Goal: Transaction & Acquisition: Subscribe to service/newsletter

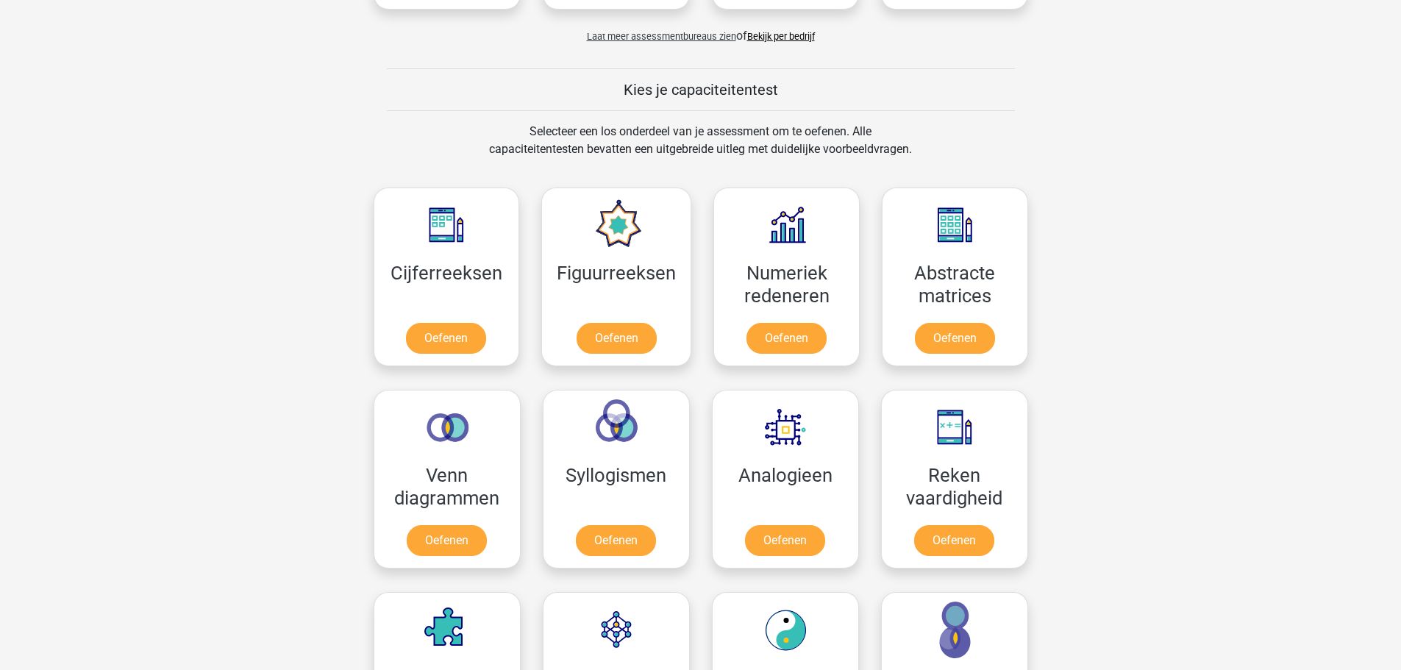
scroll to position [515, 0]
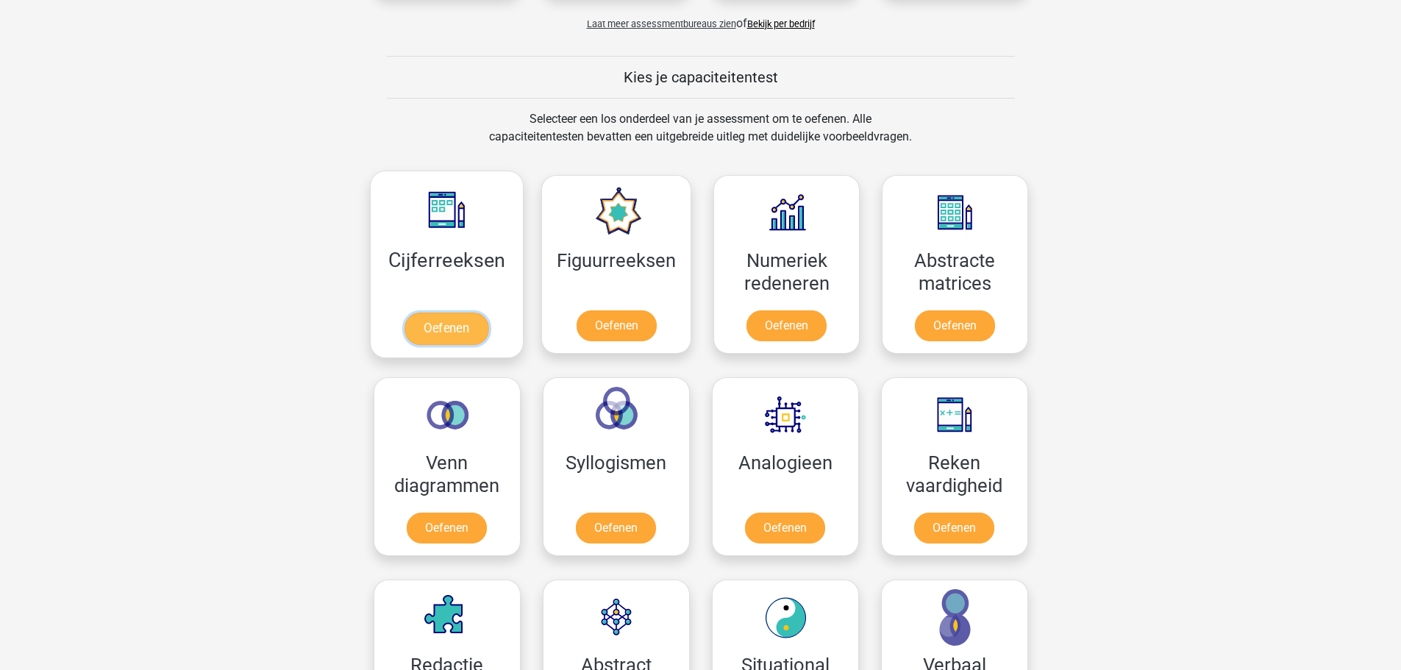
click at [446, 329] on link "Oefenen" at bounding box center [446, 329] width 84 height 32
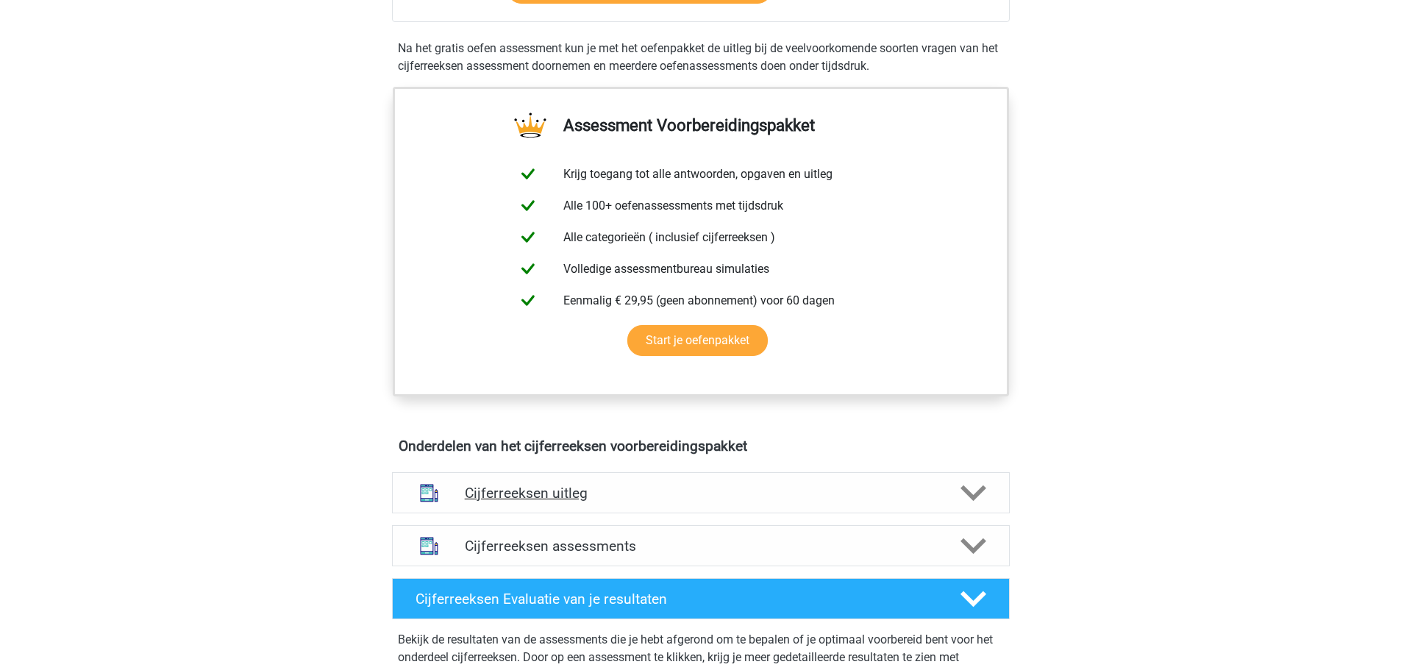
scroll to position [441, 0]
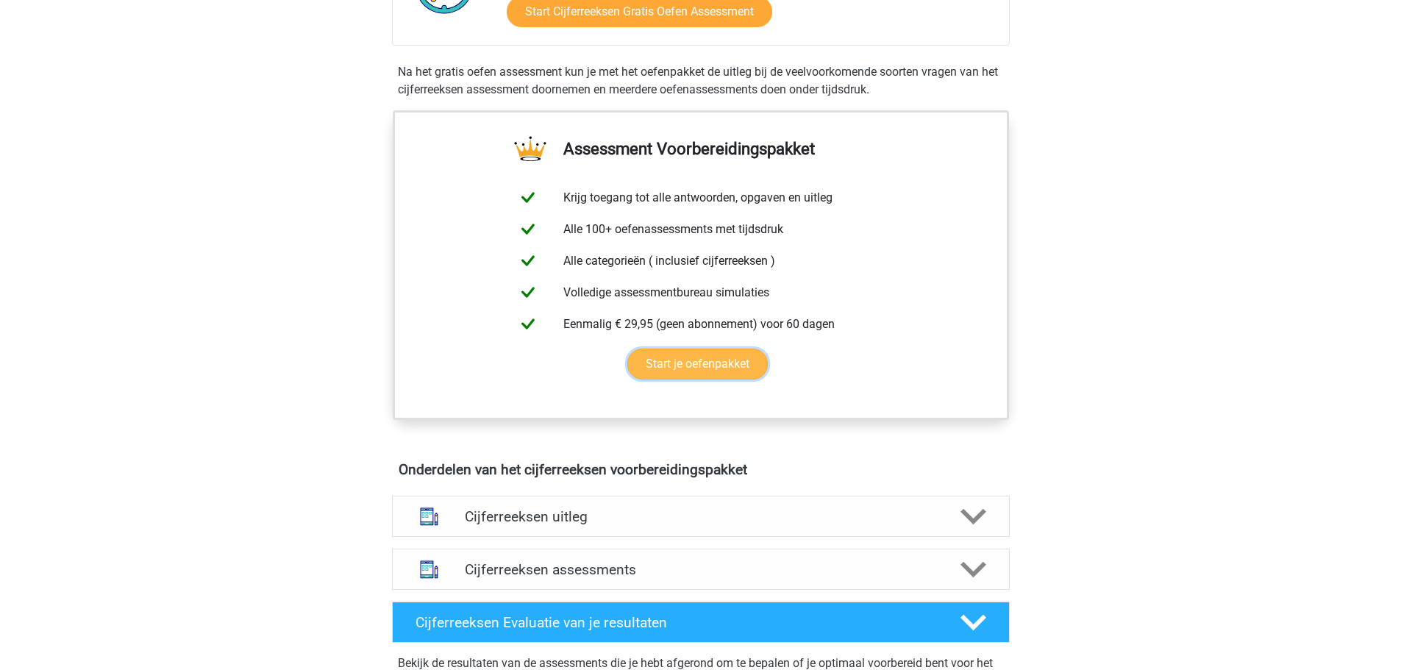
click at [705, 376] on link "Start je oefenpakket" at bounding box center [697, 364] width 140 height 31
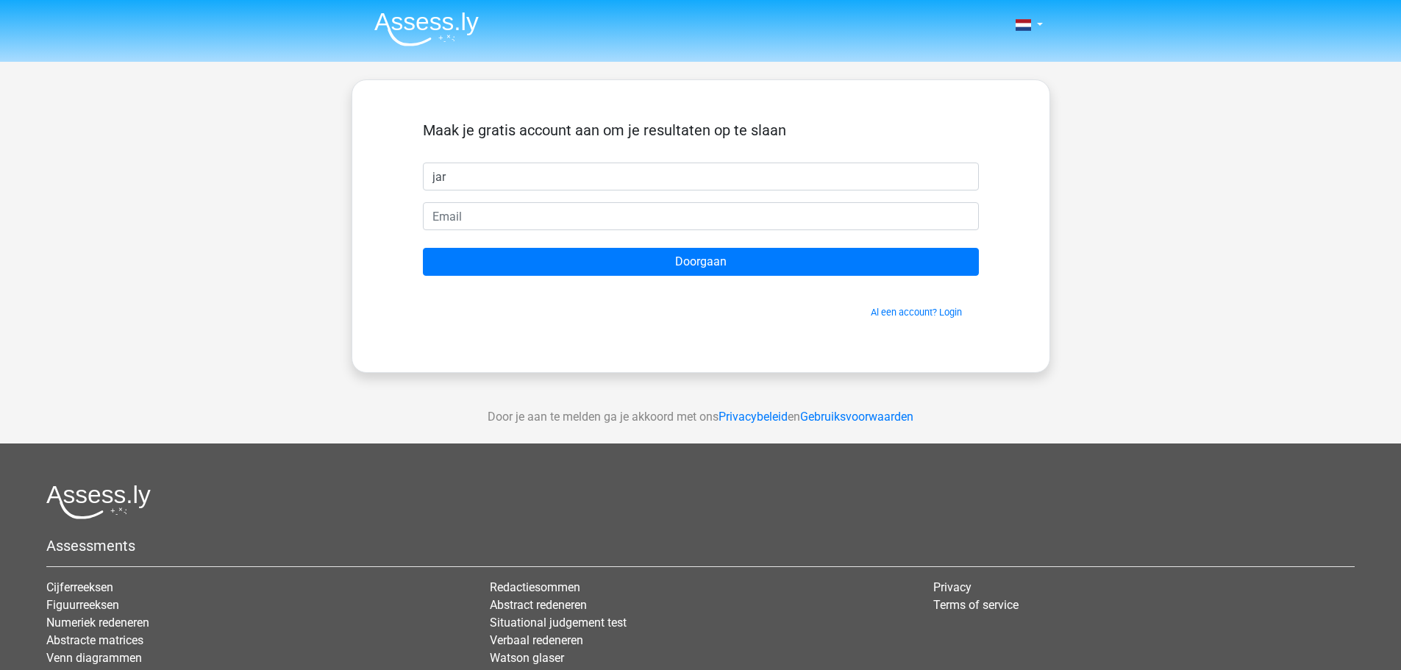
type input "jar"
click at [407, 140] on div "Maak je gratis account aan om je resultaten op te slaan jar Doorgaan Al een acc…" at bounding box center [701, 225] width 626 height 221
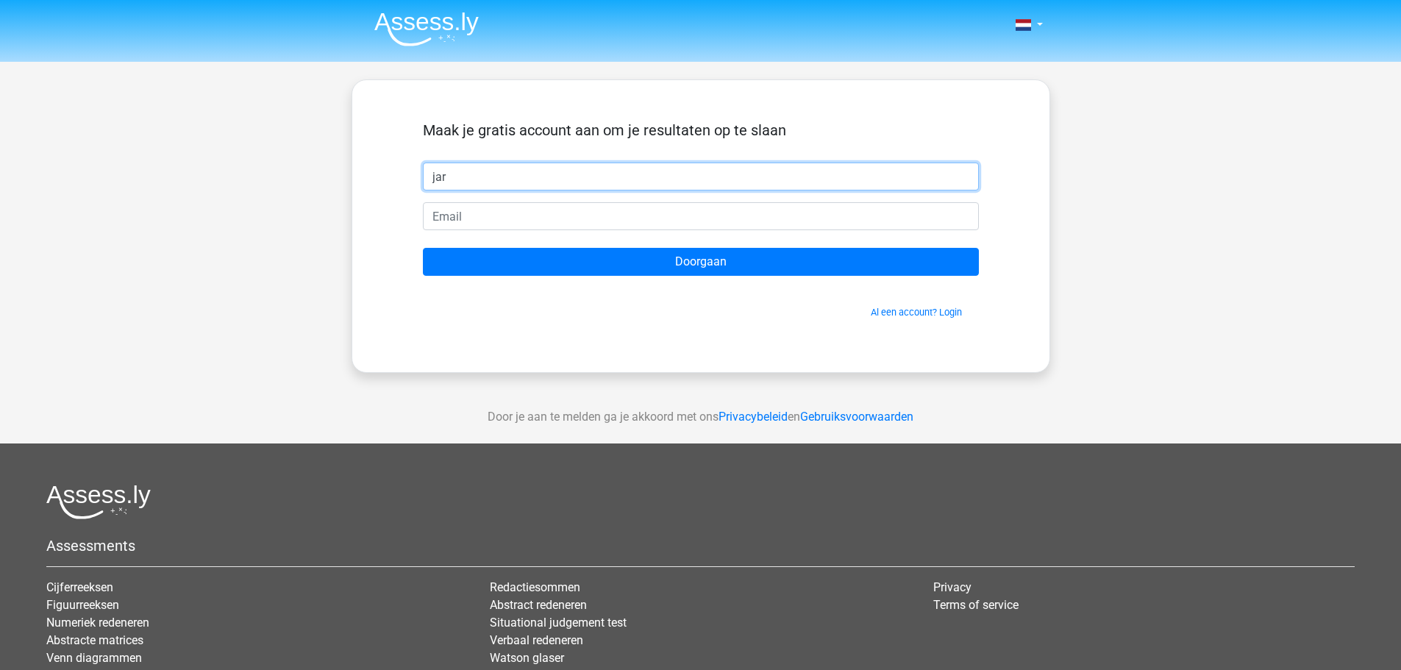
drag, startPoint x: 456, startPoint y: 178, endPoint x: 379, endPoint y: 177, distance: 76.5
click at [379, 177] on div "Maak je gratis account aan om je resultaten op te slaan jar Doorgaan Al een acc…" at bounding box center [700, 225] width 699 height 293
type input "Jaroslav"
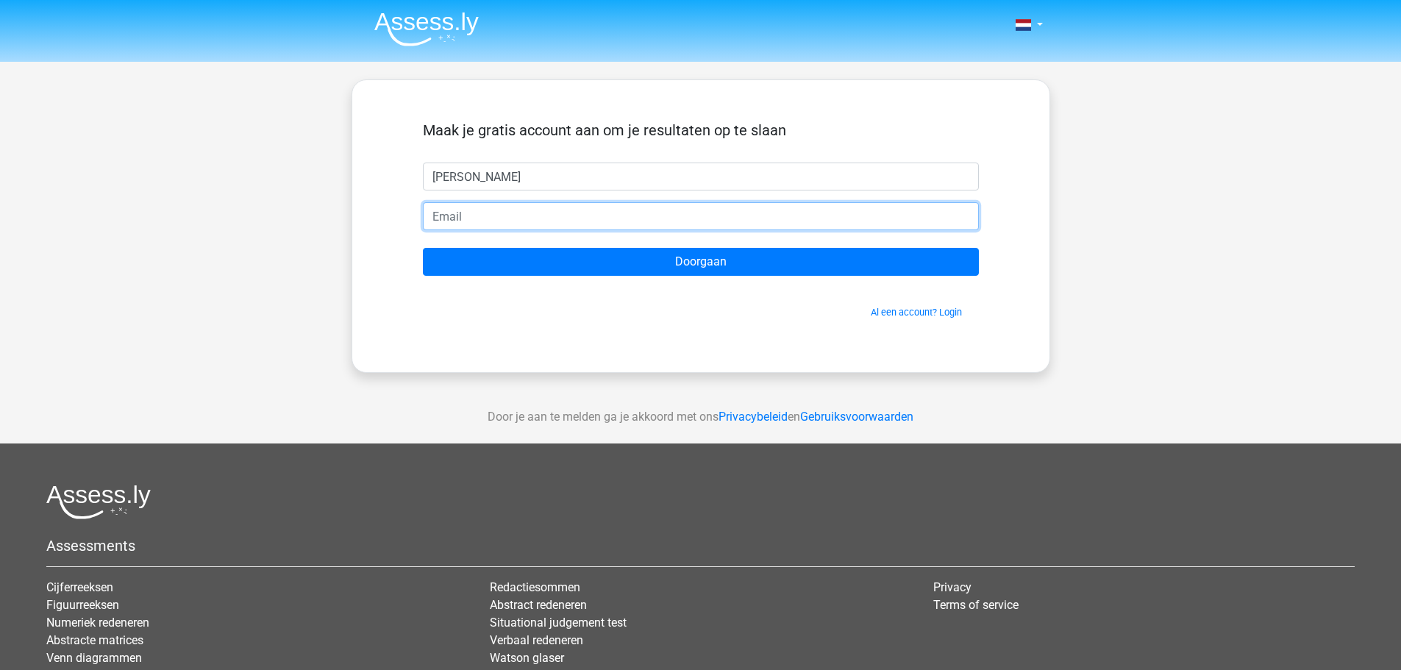
click at [470, 215] on input "email" at bounding box center [701, 216] width 556 height 28
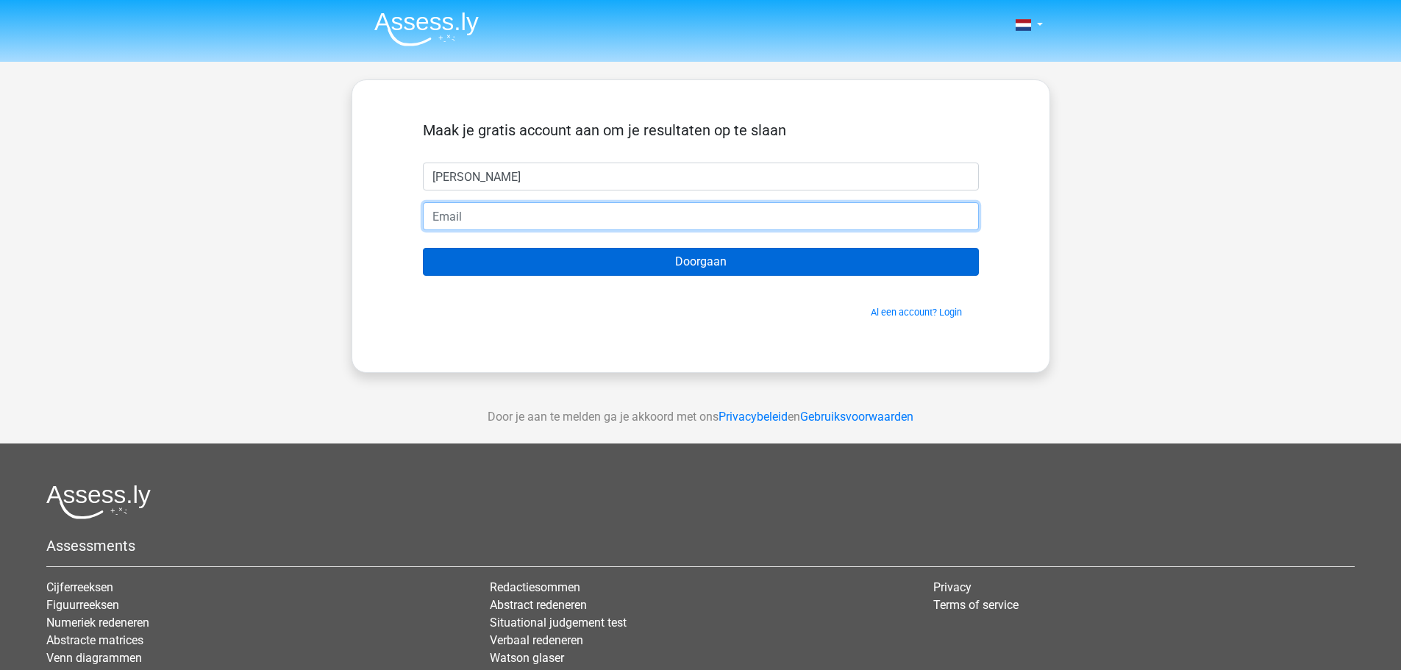
type input "jaroslavjankaj@gmail.com"
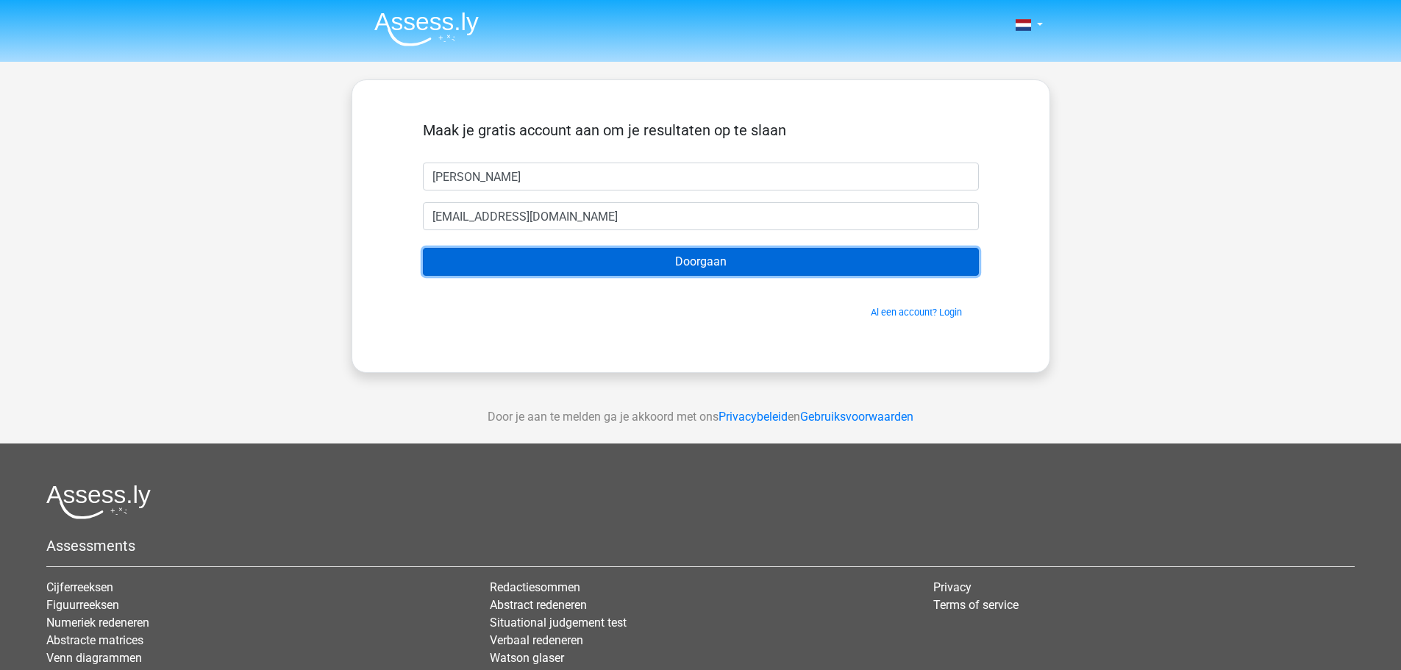
click at [690, 261] on input "Doorgaan" at bounding box center [701, 262] width 556 height 28
